Goal: Task Accomplishment & Management: Complete application form

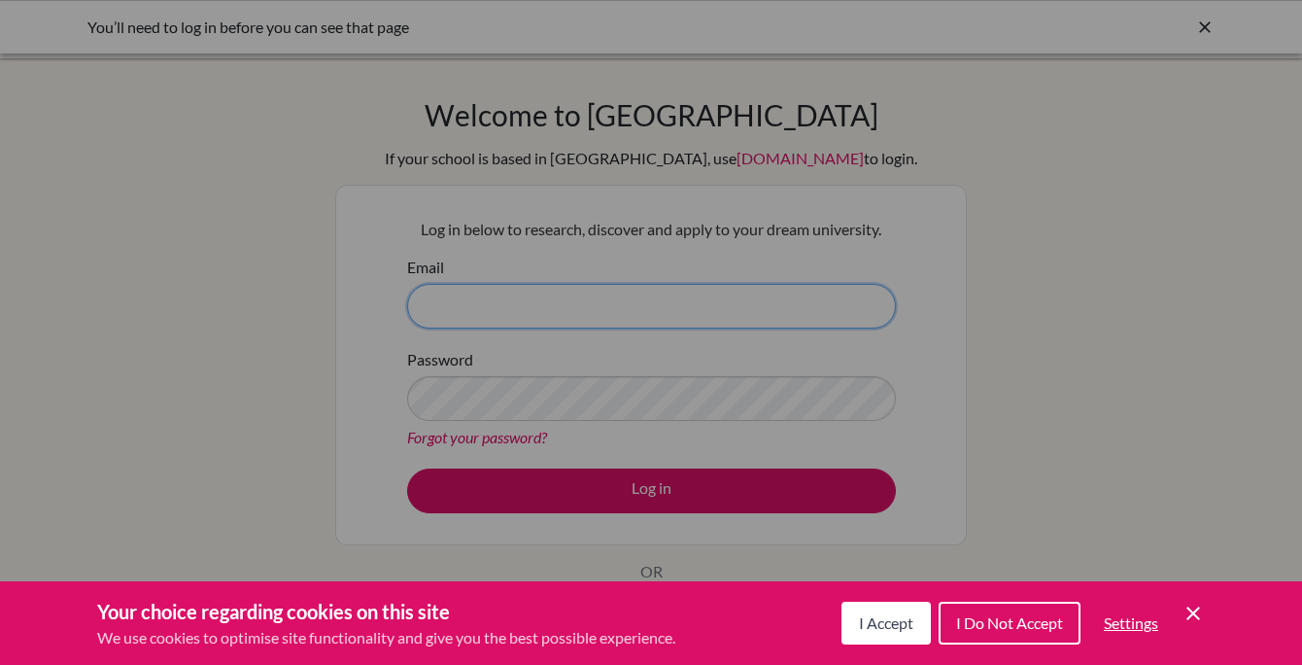
type input "[PERSON_NAME][EMAIL_ADDRESS][DOMAIN_NAME]"
click at [649, 490] on div "Cookie Preferences" at bounding box center [651, 332] width 1302 height 665
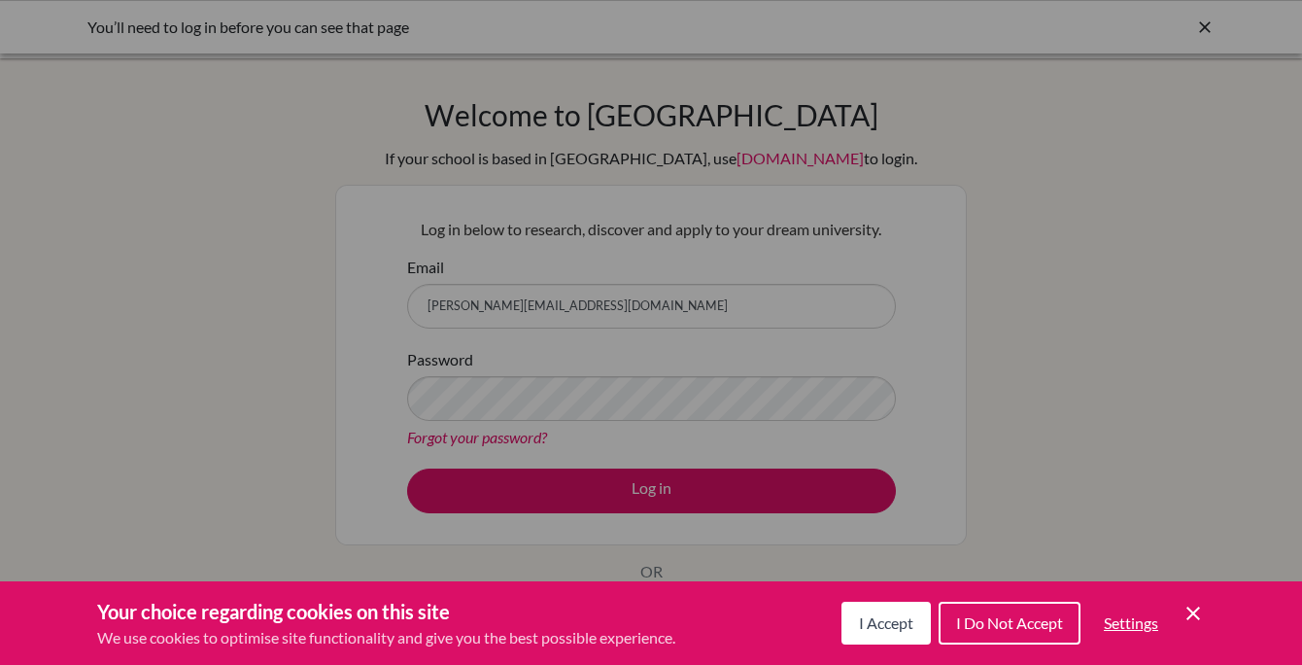
click at [884, 626] on span "I Accept" at bounding box center [886, 622] width 54 height 18
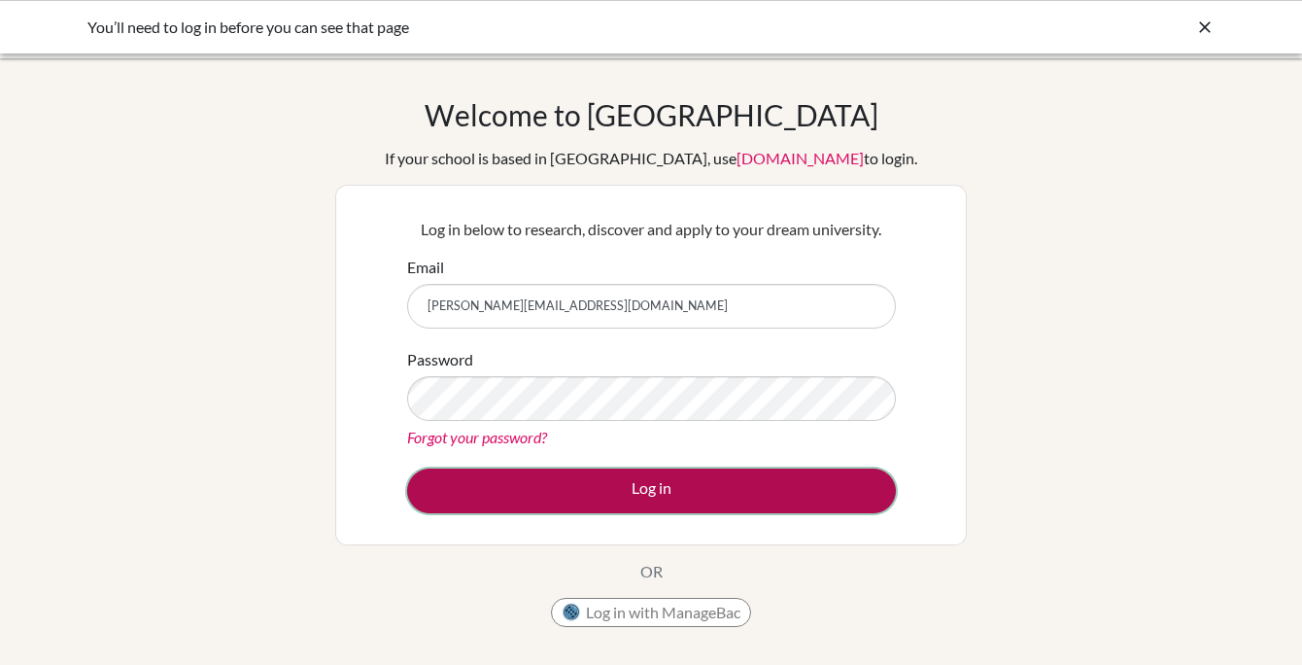
click at [665, 488] on button "Log in" at bounding box center [651, 490] width 489 height 45
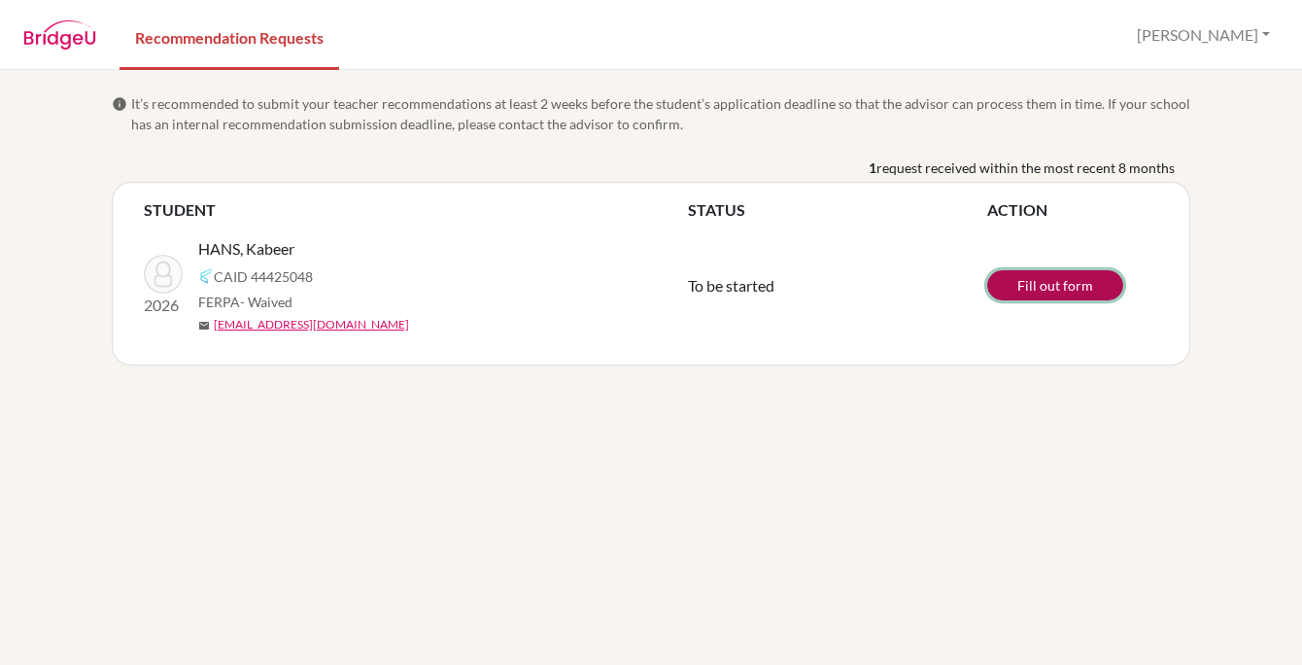
click at [1060, 286] on link "Fill out form" at bounding box center [1055, 285] width 136 height 30
